Goal: Check status: Check status

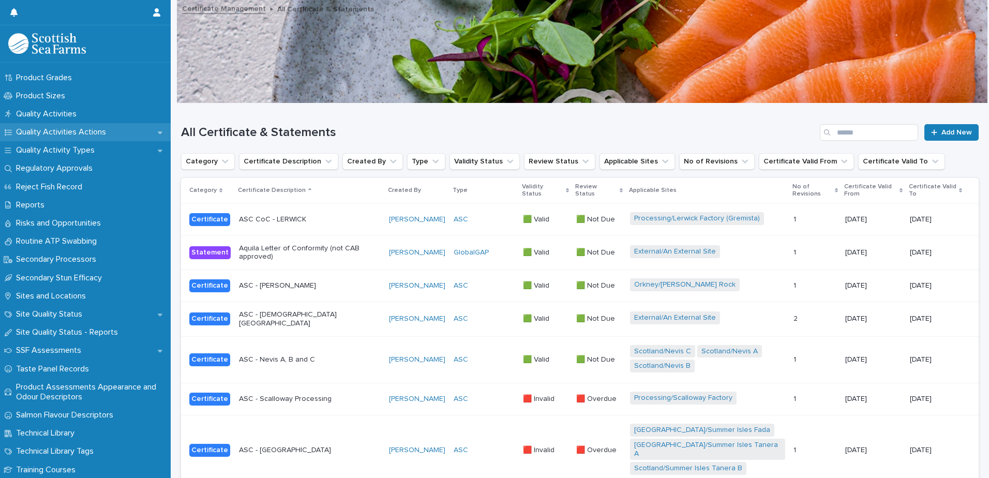
scroll to position [1397, 0]
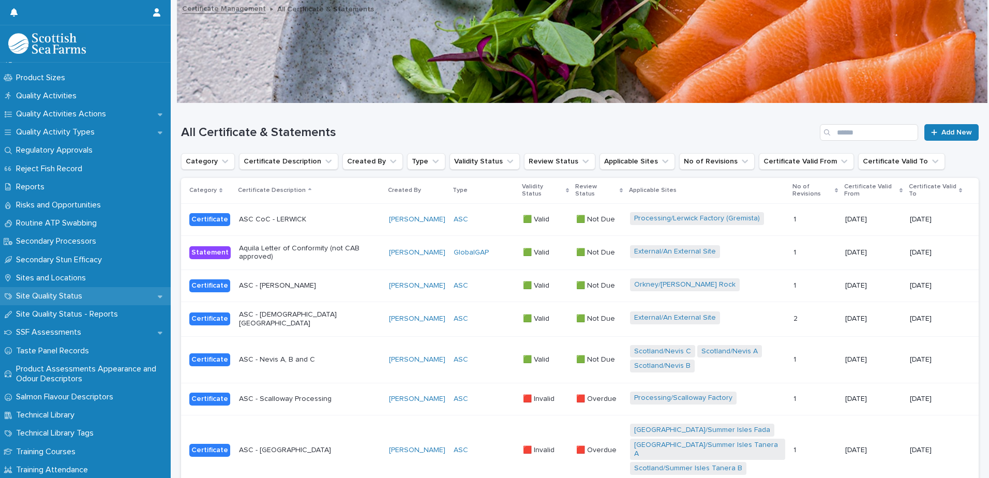
click at [73, 293] on p "Site Quality Status" at bounding box center [51, 296] width 79 height 10
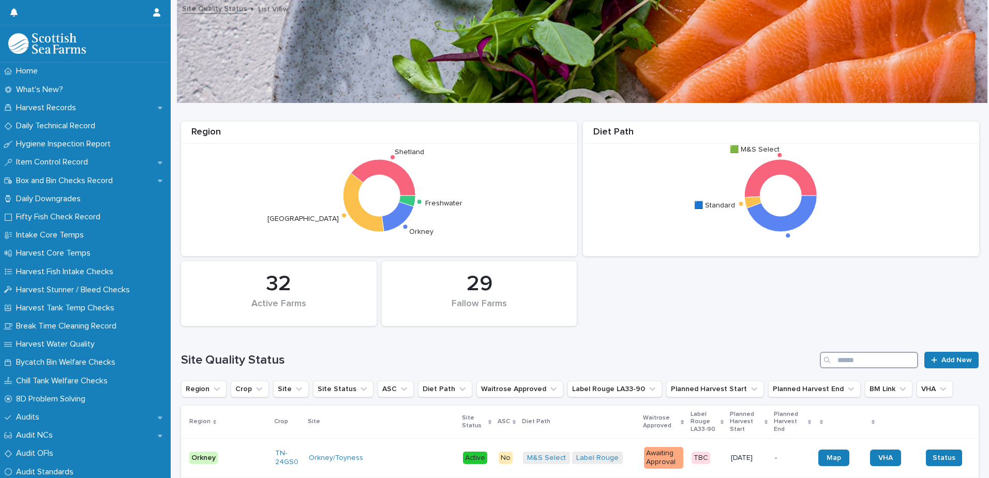
click at [843, 361] on input "Search" at bounding box center [869, 360] width 98 height 17
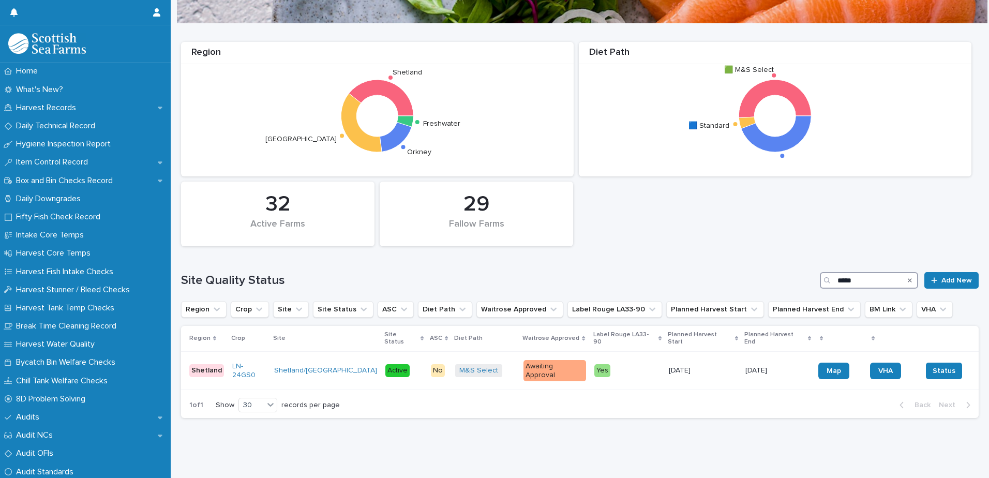
scroll to position [75, 0]
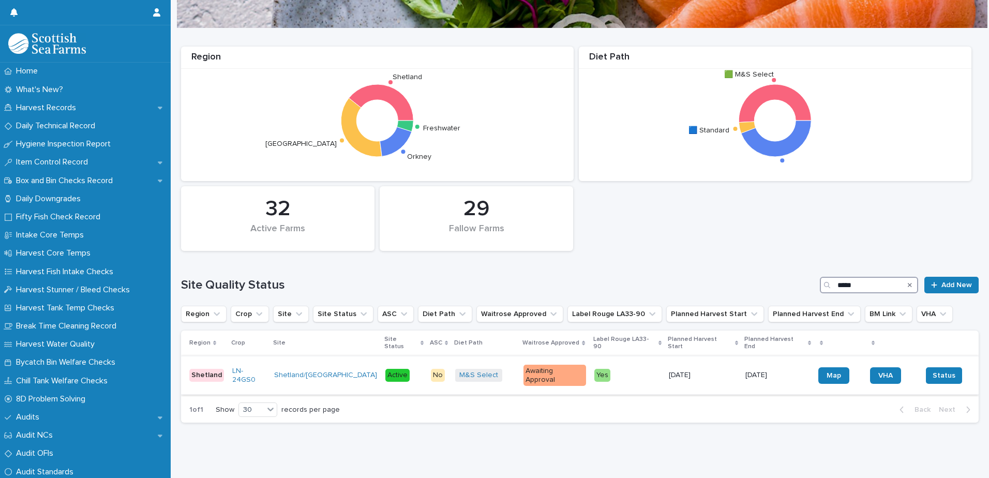
type input "*****"
click at [609, 369] on p "Yes" at bounding box center [627, 375] width 66 height 13
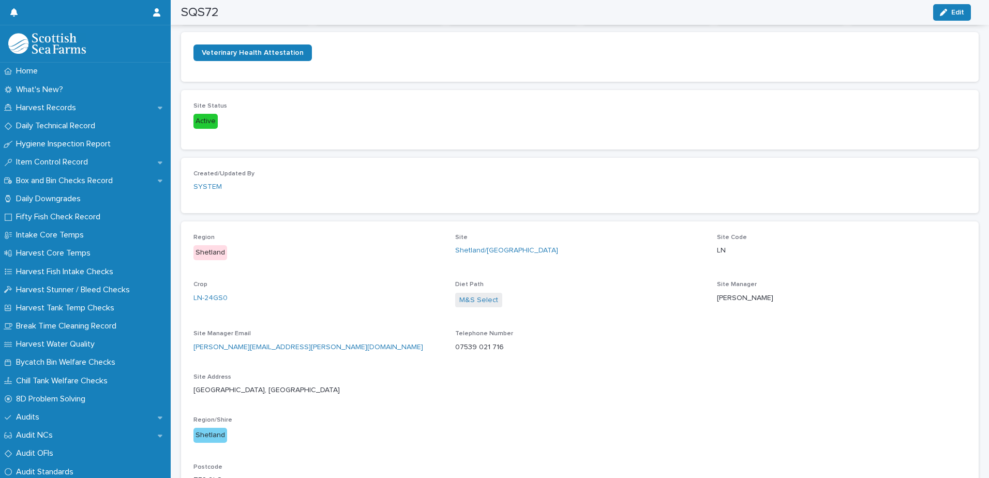
scroll to position [310, 0]
